Goal: Task Accomplishment & Management: Manage account settings

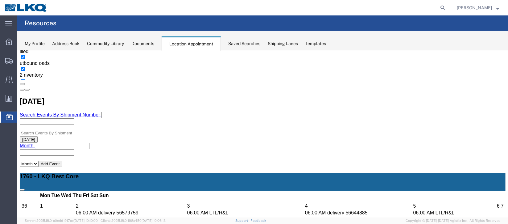
scroll to position [92, 0]
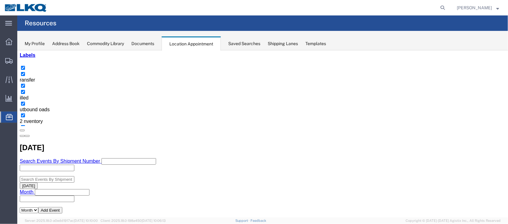
select select "1"
select select "24"
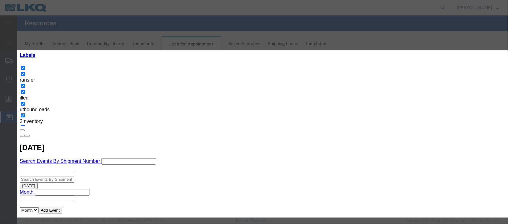
scroll to position [76, 0]
type input "de"
select select "40"
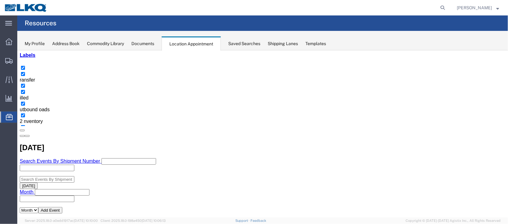
scroll to position [0, 0]
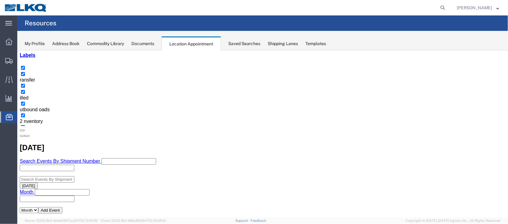
scroll to position [231, 0]
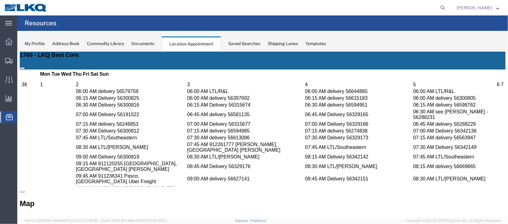
scroll to position [277, 0]
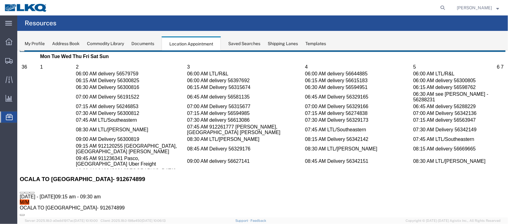
click at [32, 192] on icon at bounding box center [32, 192] width 0 height 0
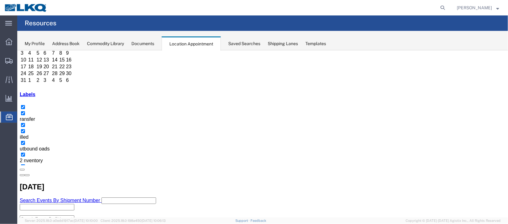
scroll to position [46, 0]
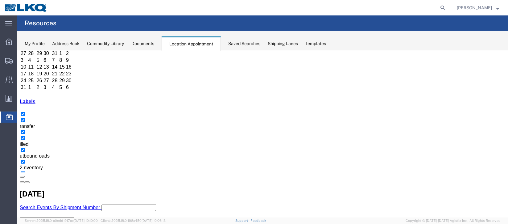
select select "1"
select select "24"
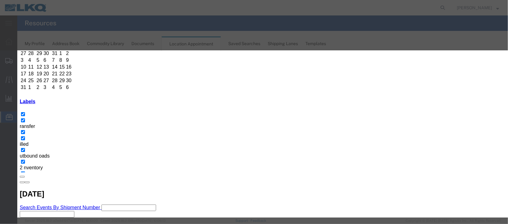
scroll to position [76, 0]
type input "de"
drag, startPoint x: 296, startPoint y: 145, endPoint x: 298, endPoint y: 148, distance: 3.5
select select "40"
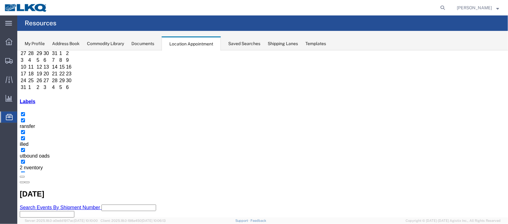
scroll to position [0, 0]
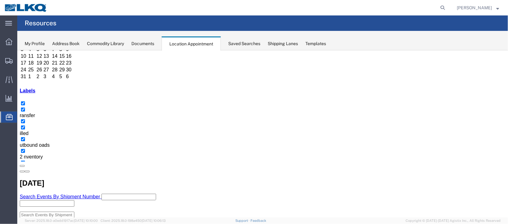
scroll to position [46, 0]
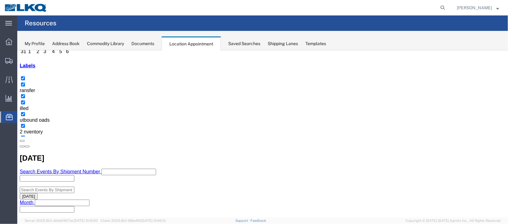
scroll to position [92, 0]
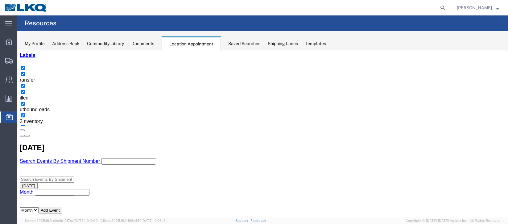
select select "1"
select select "24"
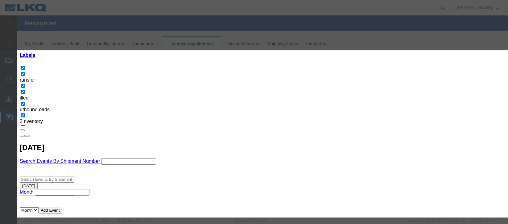
type input "8611539-912359717"
type input "de"
select select "40"
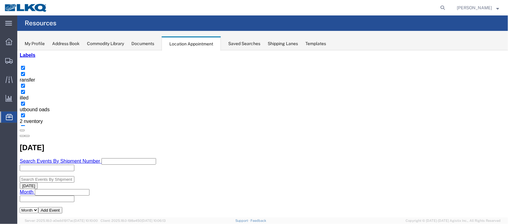
scroll to position [0, 0]
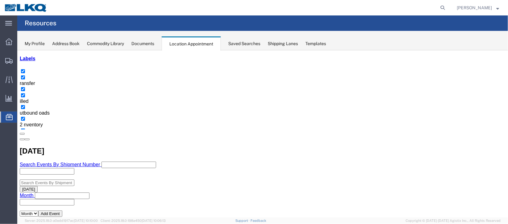
scroll to position [92, 0]
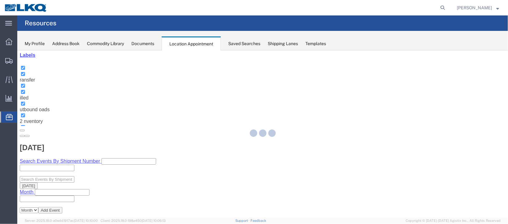
select select "1"
select select
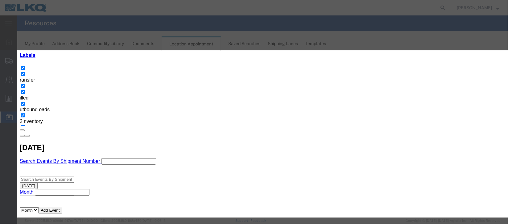
select select
type input "de"
select select "40"
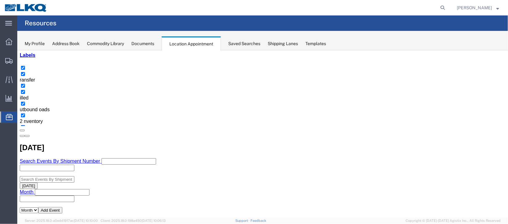
scroll to position [0, 0]
